Goal: Transaction & Acquisition: Register for event/course

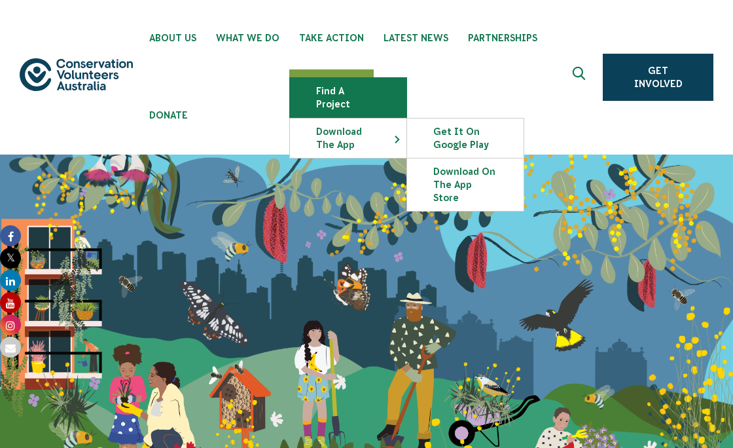
click at [327, 96] on link "Find a project" at bounding box center [348, 97] width 117 height 39
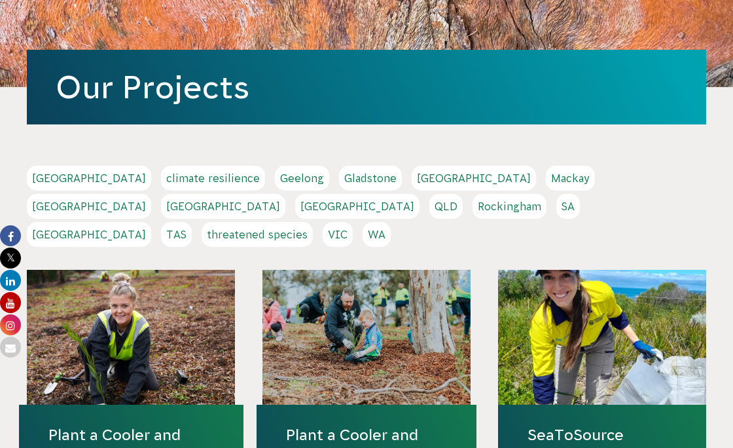
click at [557, 210] on link "SA" at bounding box center [569, 206] width 24 height 25
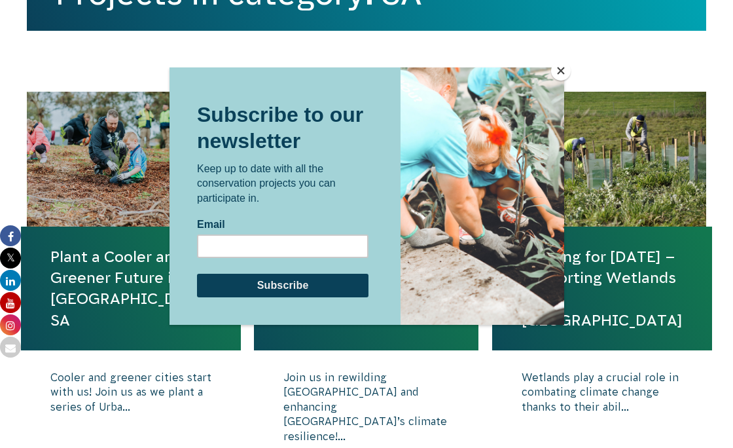
scroll to position [521, 0]
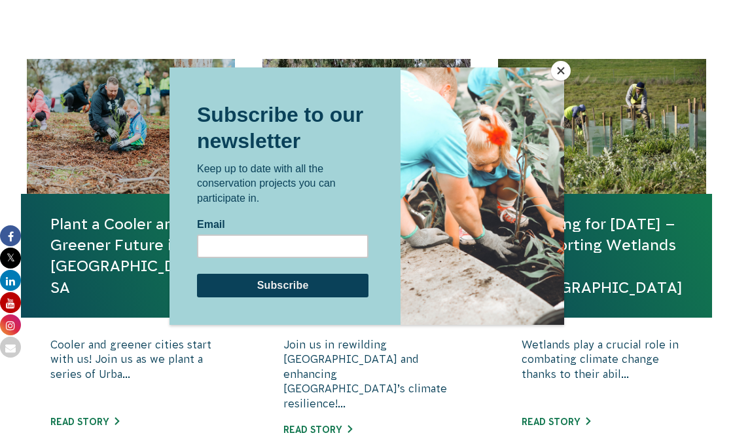
click at [564, 74] on button "Close" at bounding box center [561, 71] width 20 height 20
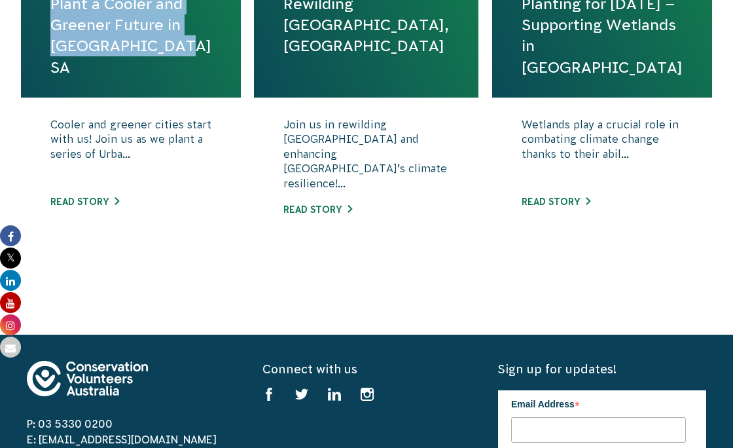
scroll to position [805, 0]
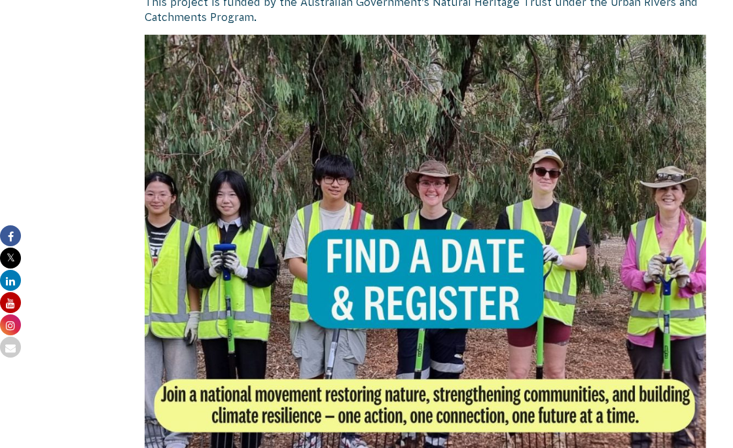
scroll to position [833, 0]
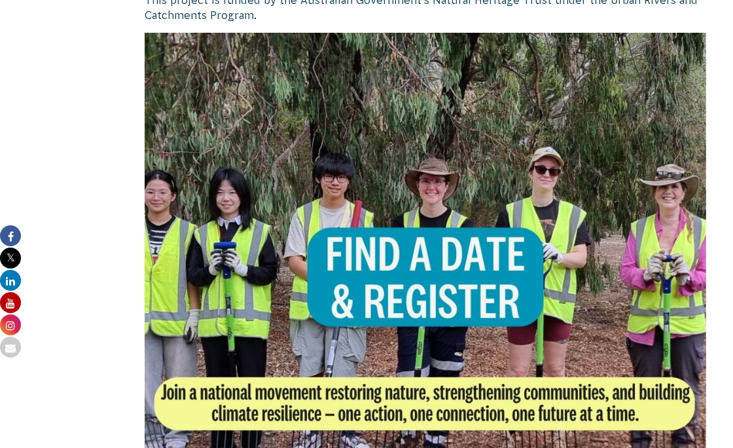
click at [418, 420] on img at bounding box center [426, 314] width 562 height 562
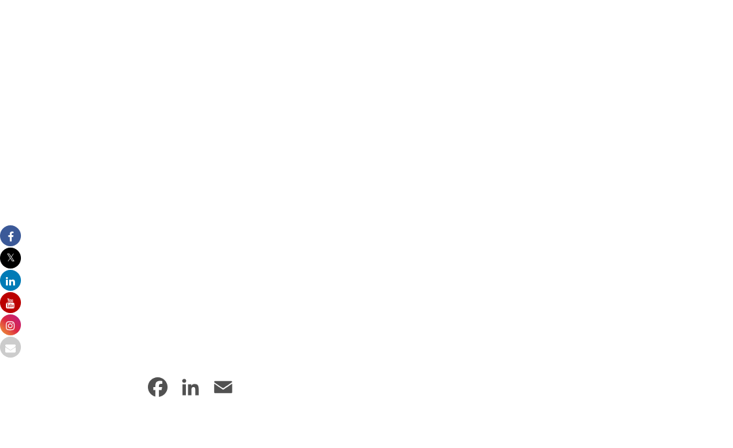
scroll to position [1333, 0]
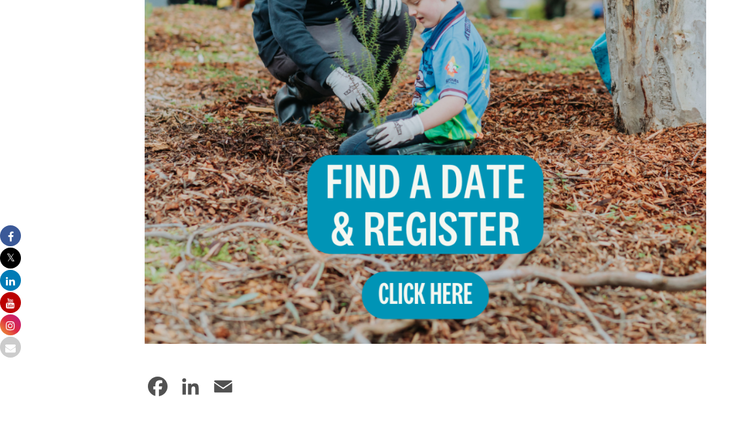
click at [439, 296] on img at bounding box center [426, 63] width 562 height 562
